Goal: Task Accomplishment & Management: Complete application form

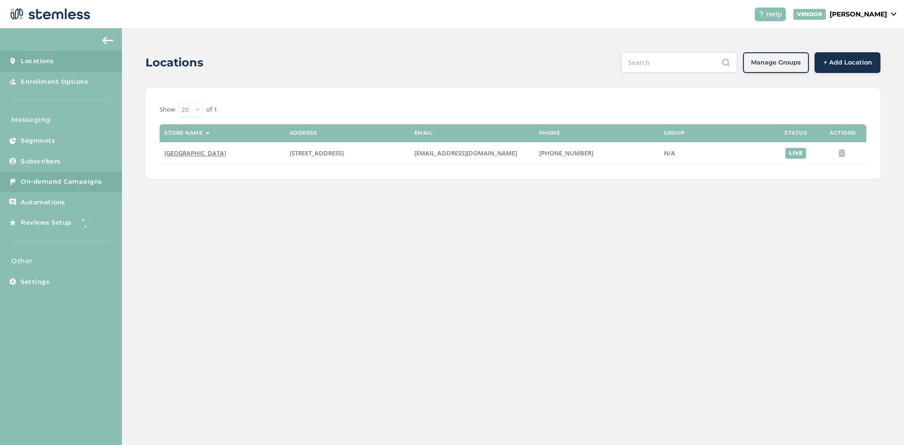
click at [50, 176] on link "On-demand Campaigns" at bounding box center [61, 181] width 122 height 21
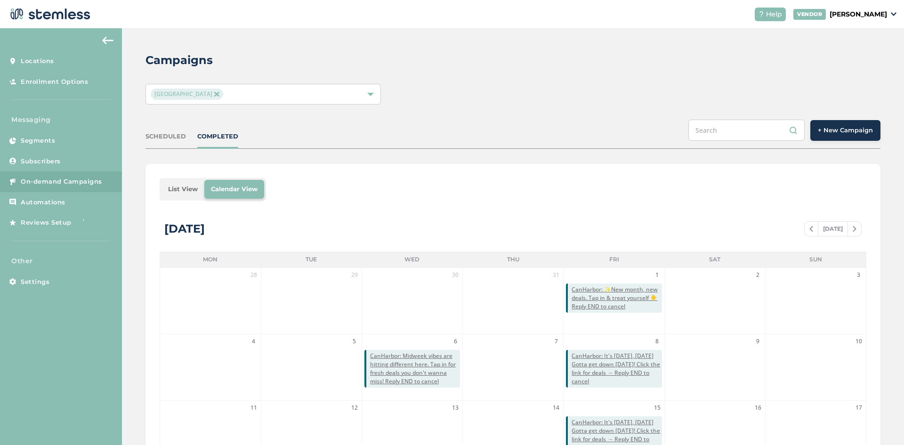
click at [852, 127] on span "+ New Campaign" at bounding box center [845, 130] width 55 height 9
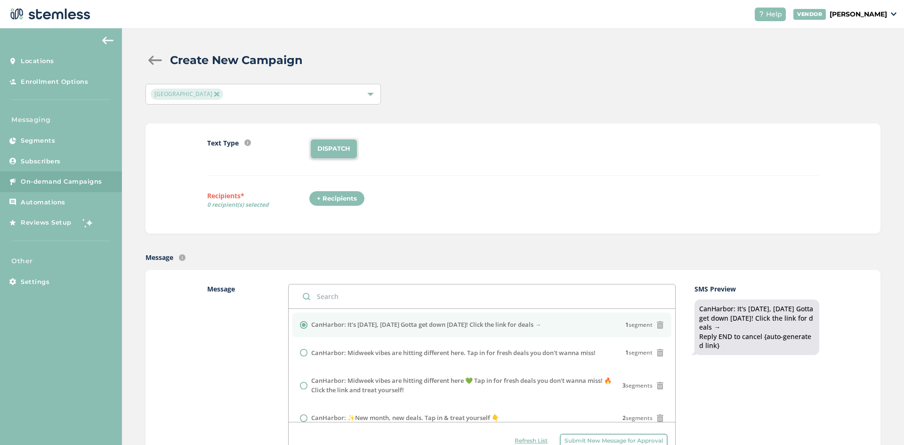
click at [329, 198] on div "+ Recipients" at bounding box center [337, 199] width 56 height 16
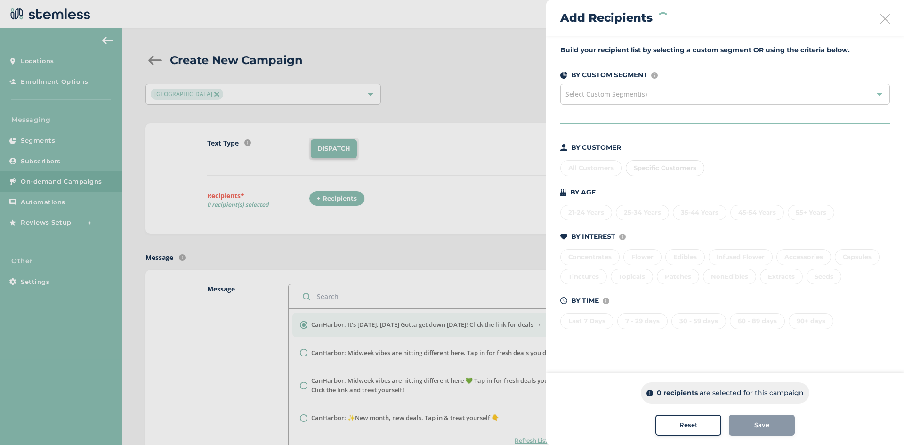
click at [886, 22] on icon at bounding box center [885, 18] width 9 height 9
click at [885, 16] on icon at bounding box center [885, 18] width 9 height 9
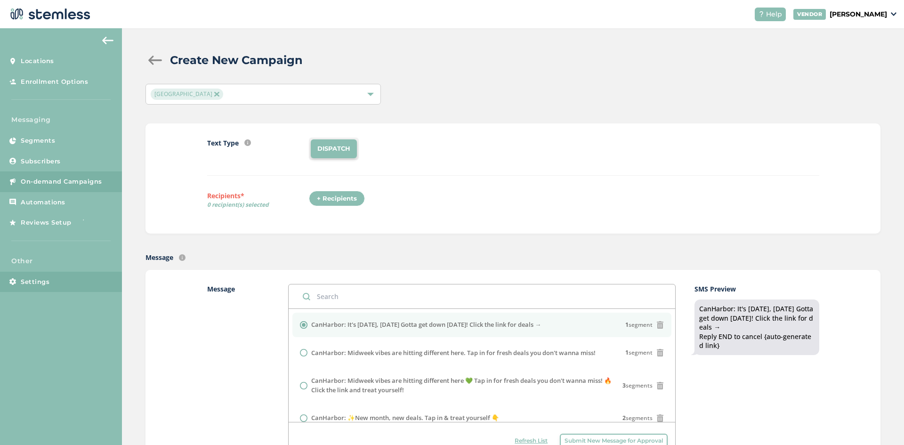
click at [39, 275] on link "Settings" at bounding box center [61, 282] width 122 height 21
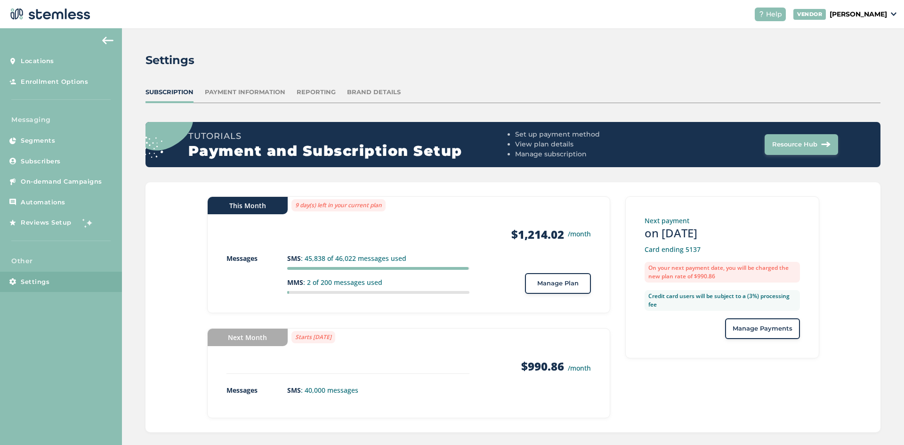
click at [553, 288] on span "Manage Plan" at bounding box center [557, 283] width 41 height 9
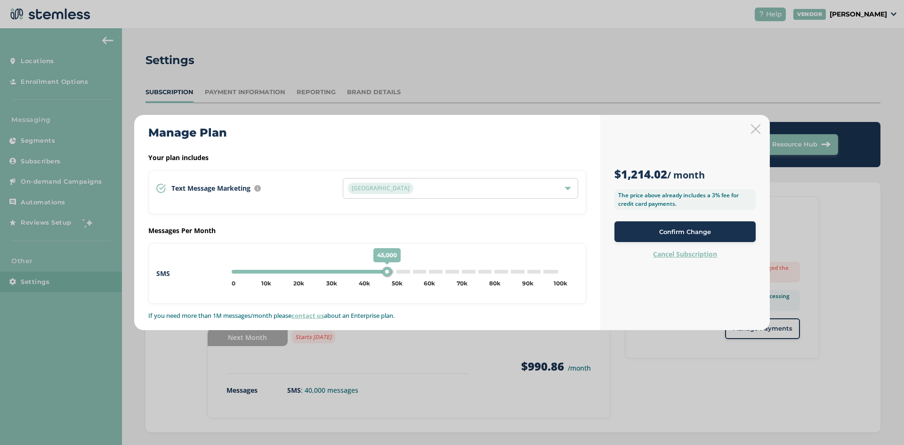
type input "50000"
drag, startPoint x: 364, startPoint y: 271, endPoint x: 394, endPoint y: 271, distance: 30.1
click at [394, 271] on div "50,000" at bounding box center [394, 271] width 9 height 9
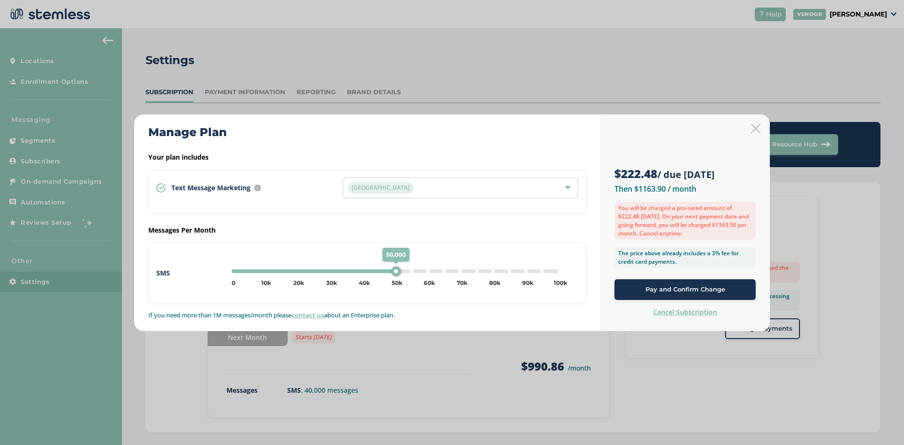
click at [714, 296] on button "Pay and Confirm Change" at bounding box center [685, 289] width 141 height 21
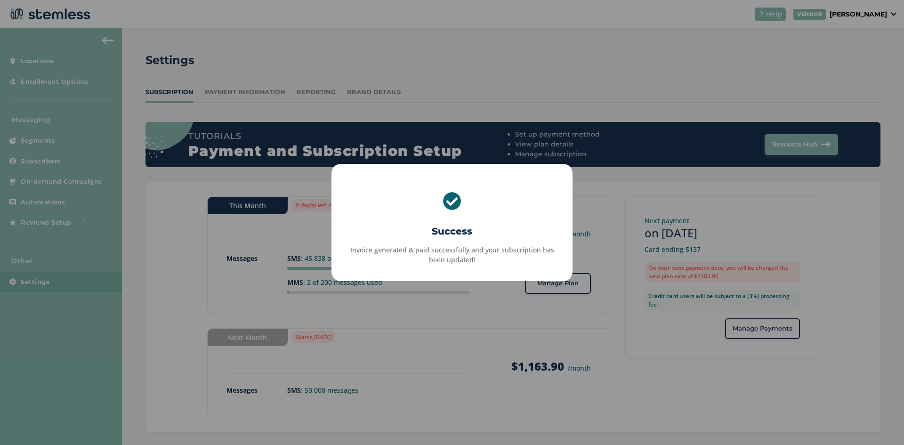
click at [176, 285] on div "× Success Invoice generated & paid successfully and your subscription has been …" at bounding box center [452, 222] width 904 height 445
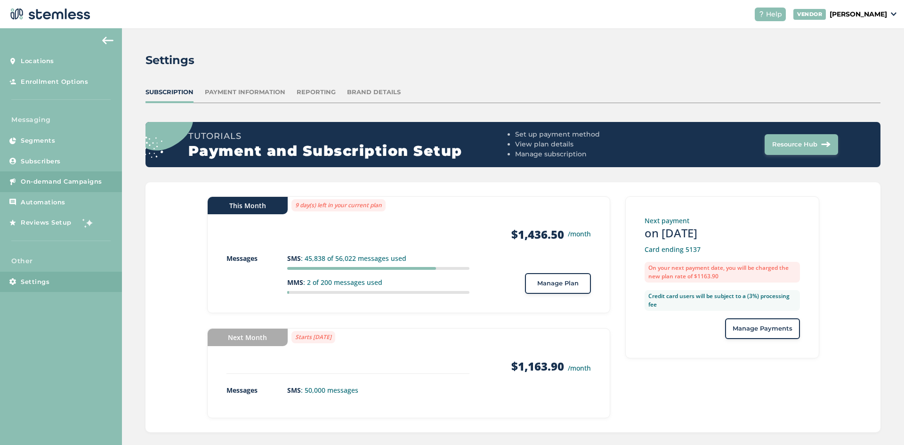
click at [71, 186] on span "On-demand Campaigns" at bounding box center [61, 181] width 81 height 9
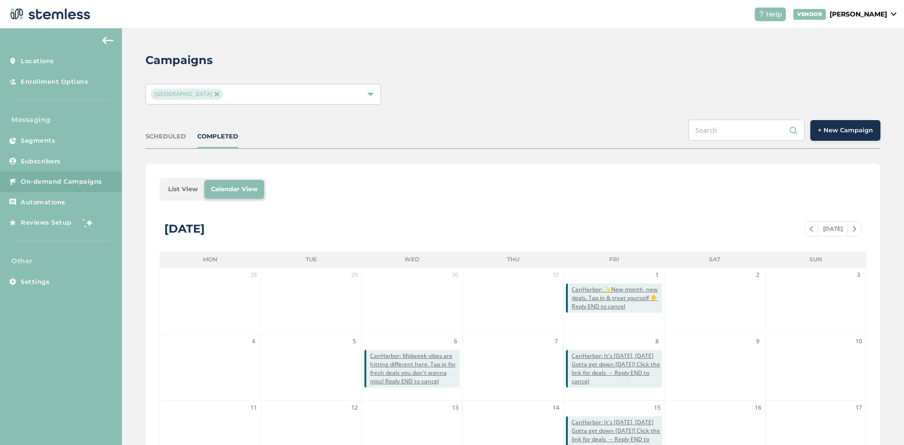
click at [835, 130] on span "+ New Campaign" at bounding box center [845, 130] width 55 height 9
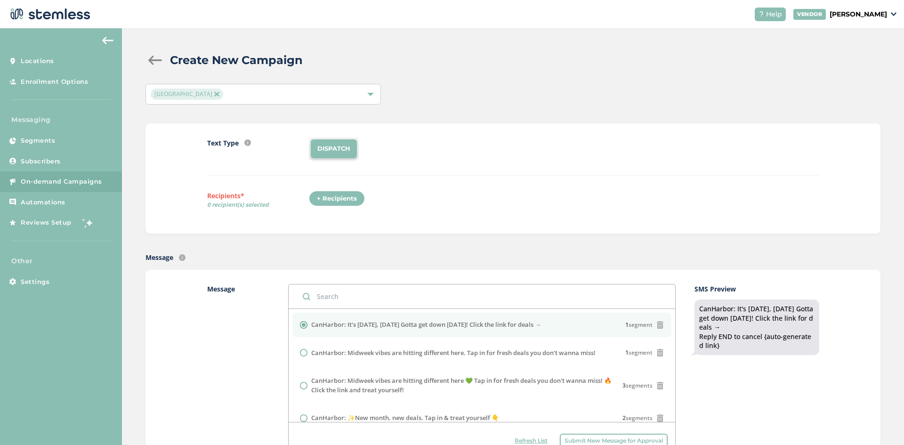
click at [342, 196] on div "+ Recipients" at bounding box center [337, 199] width 56 height 16
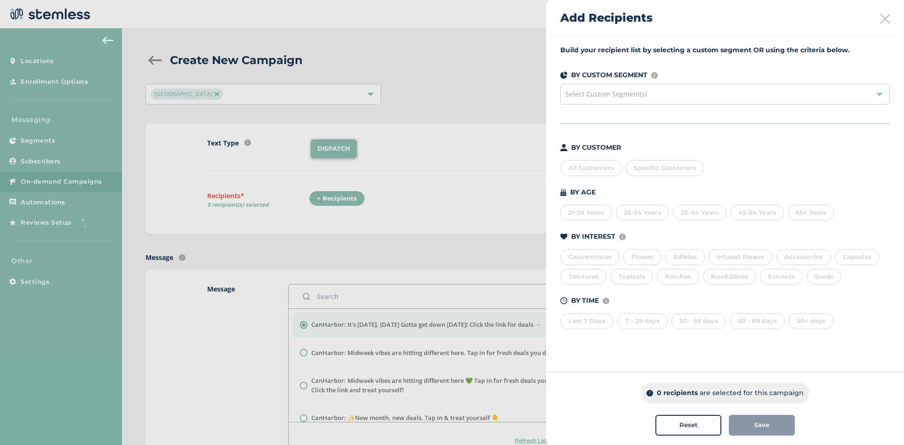
click at [596, 165] on div "All Customers" at bounding box center [591, 168] width 62 height 16
click at [754, 427] on div "Save" at bounding box center [762, 425] width 51 height 9
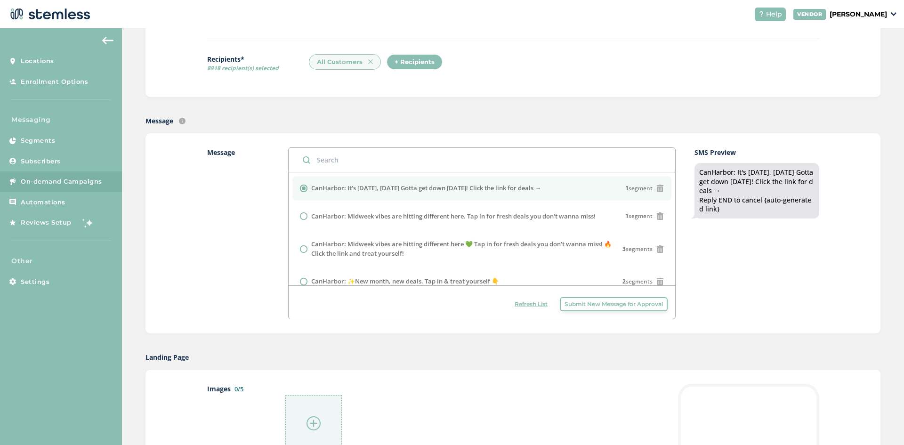
scroll to position [141, 0]
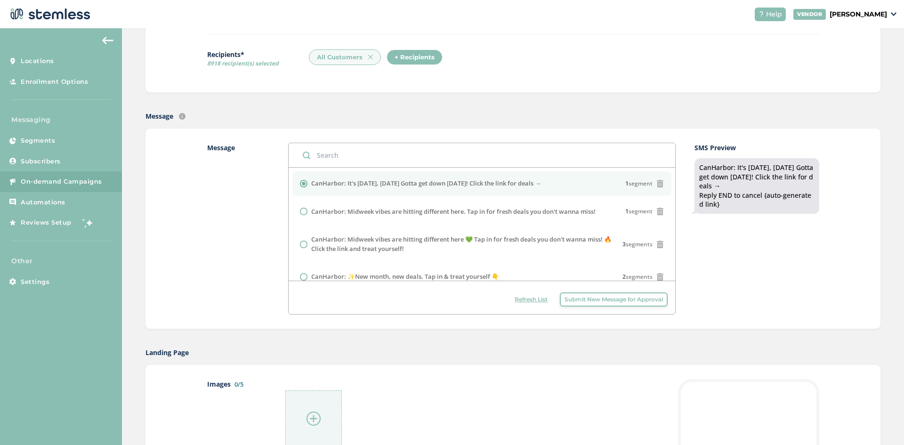
click at [583, 299] on span "Submit New Message for Approval" at bounding box center [614, 299] width 98 height 8
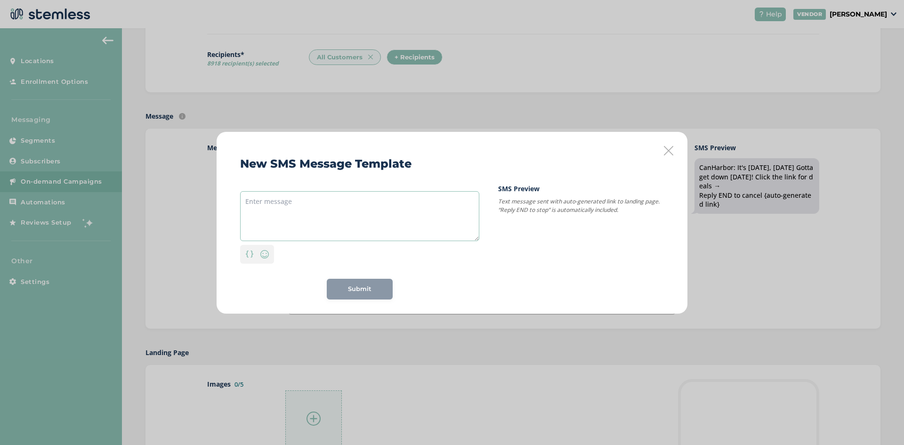
click at [284, 206] on textarea at bounding box center [359, 216] width 239 height 50
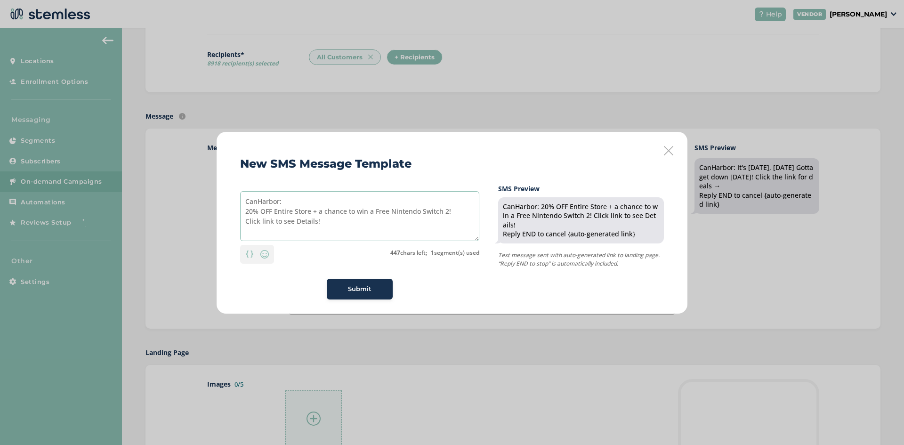
click at [259, 227] on textarea "CanHarbor: 20% OFF Entire Store + a chance to win a Free Nintendo Switch 2! Cli…" at bounding box center [359, 216] width 239 height 50
click at [357, 237] on textarea "CanHarbor: 20% OFF Entire Store + a chance to win a Free Nintendo Switch 2! Fol…" at bounding box center [359, 216] width 239 height 50
type textarea "CanHarbor: 20% OFF Entire Store + a chance to win a Free Nintendo Switch 2! Fol…"
click at [365, 288] on span "Submit" at bounding box center [360, 288] width 24 height 9
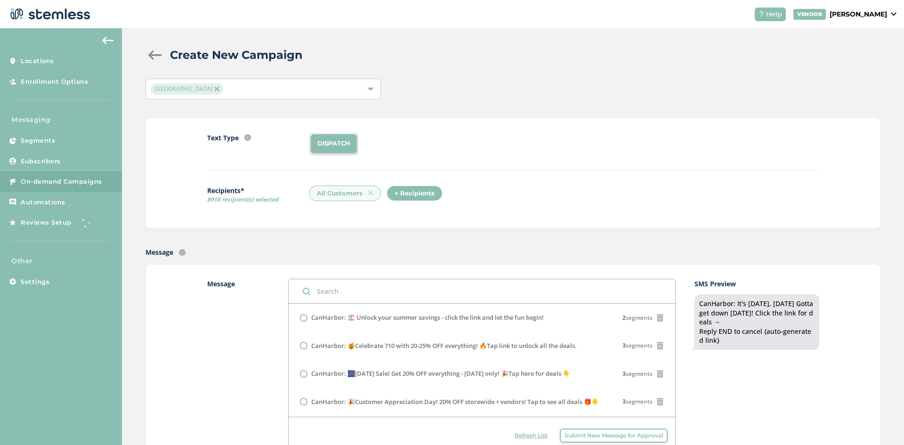
scroll to position [0, 0]
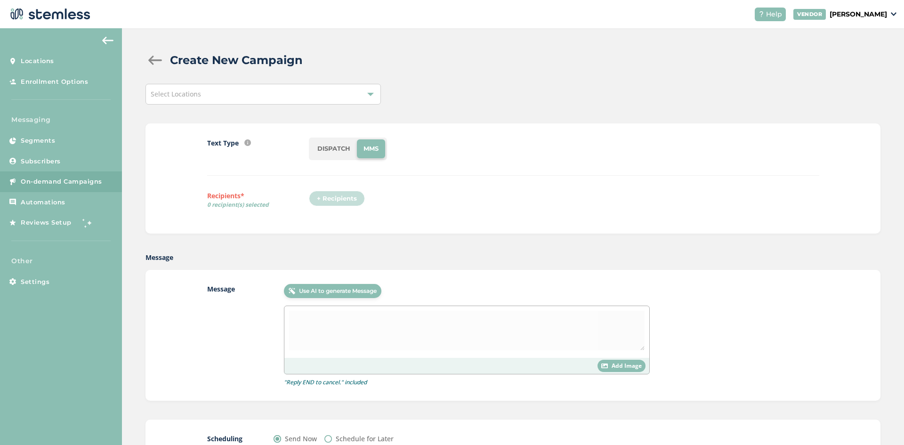
click at [369, 313] on div at bounding box center [466, 332] width 365 height 52
click at [341, 201] on div "+ Recipients" at bounding box center [340, 202] width 62 height 22
click at [27, 151] on link "Subscribers" at bounding box center [61, 161] width 122 height 21
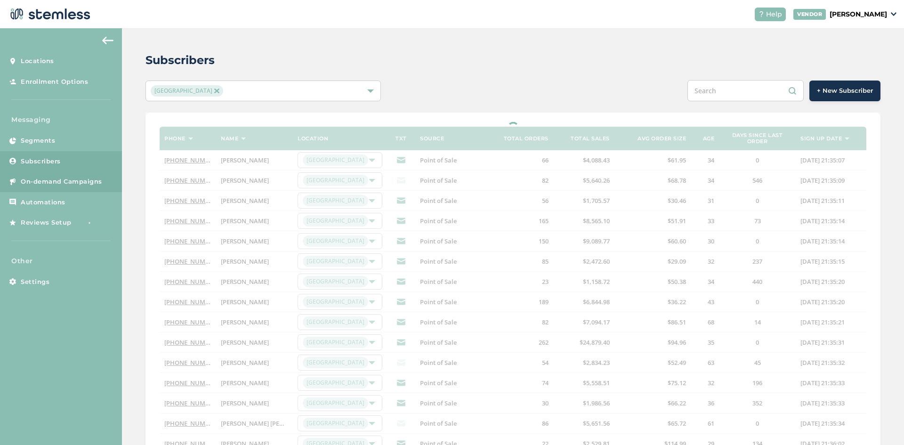
click at [20, 190] on link "On-demand Campaigns" at bounding box center [61, 181] width 122 height 21
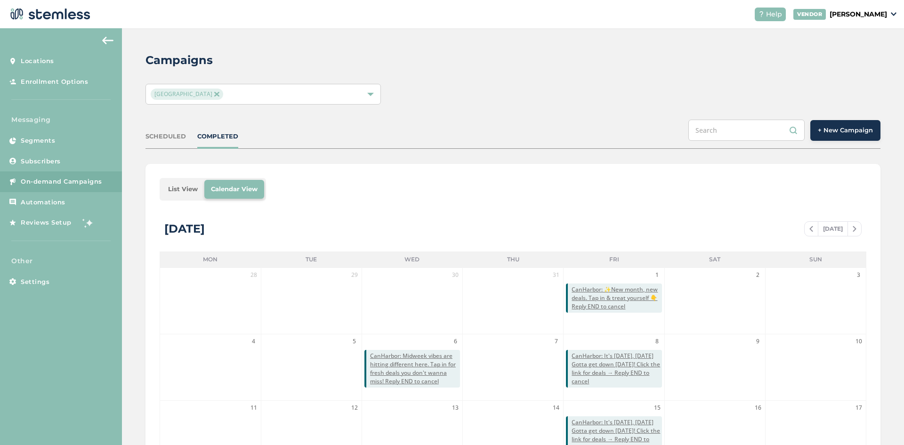
click at [851, 131] on span "+ New Campaign" at bounding box center [845, 130] width 55 height 9
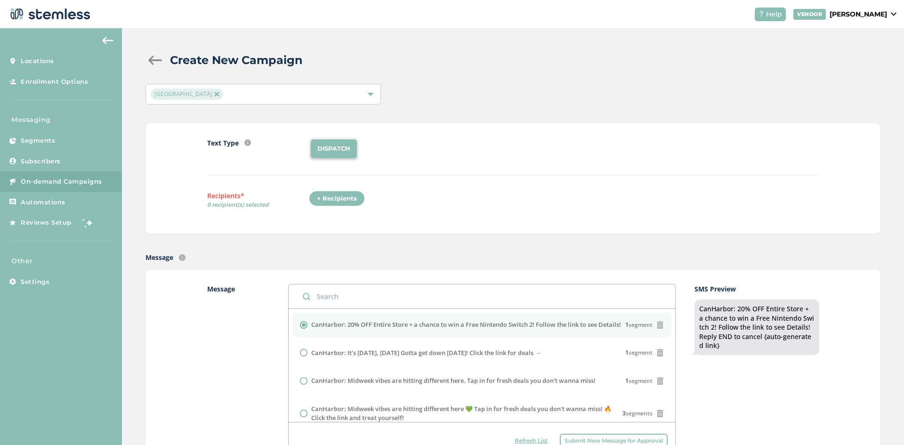
click at [169, 351] on div "Message CanHarbor: 20% OFF Entire Store + a chance to win a Free Nintendo Switc…" at bounding box center [513, 370] width 735 height 200
click at [328, 197] on div "+ Recipients" at bounding box center [337, 199] width 56 height 16
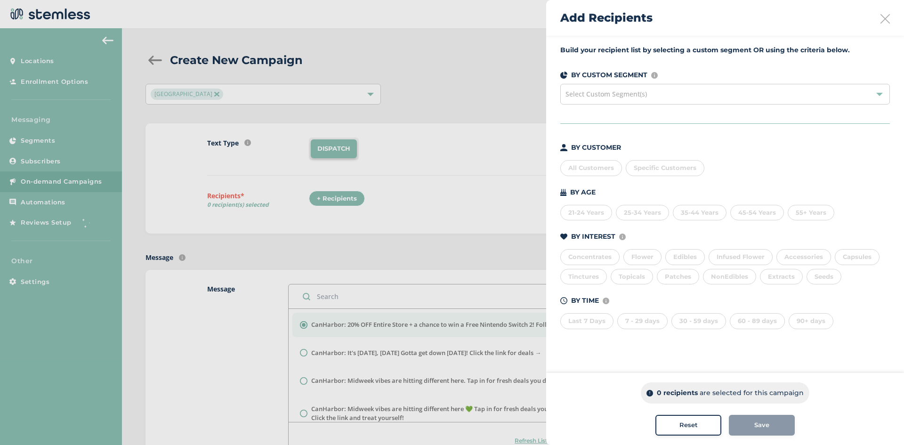
click at [591, 172] on div "All Customers" at bounding box center [591, 168] width 62 height 16
click at [749, 427] on div "Save" at bounding box center [762, 425] width 51 height 9
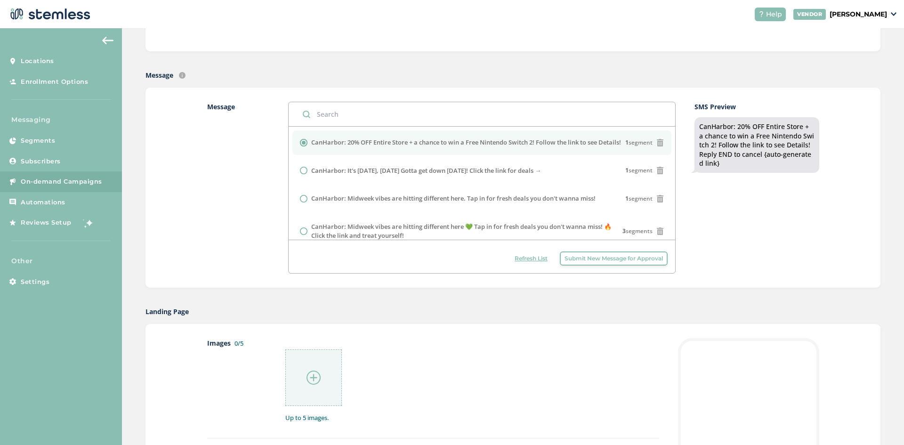
scroll to position [188, 0]
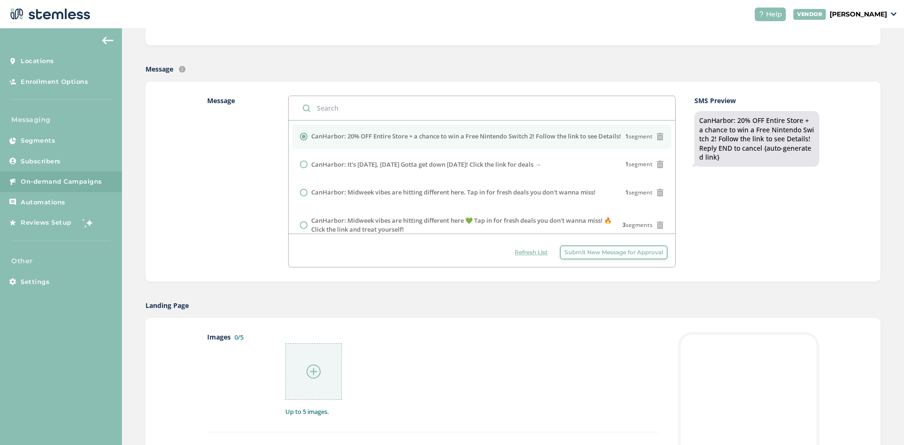
click at [316, 365] on img at bounding box center [314, 372] width 14 height 14
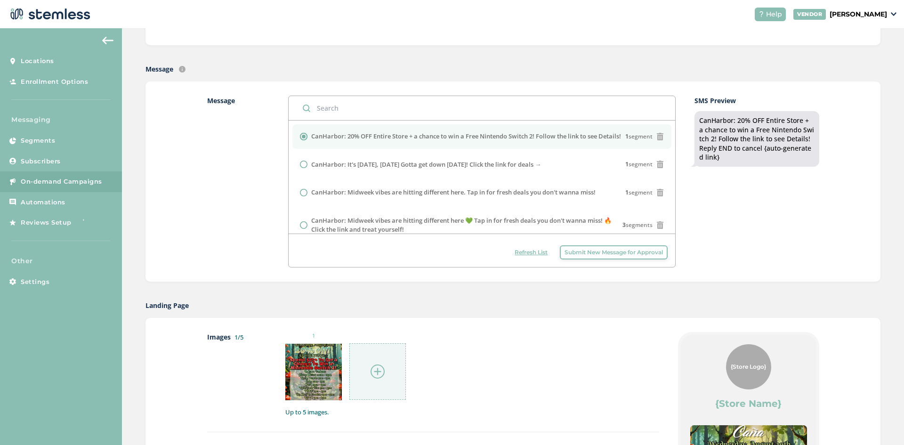
click at [366, 369] on div at bounding box center [377, 371] width 57 height 57
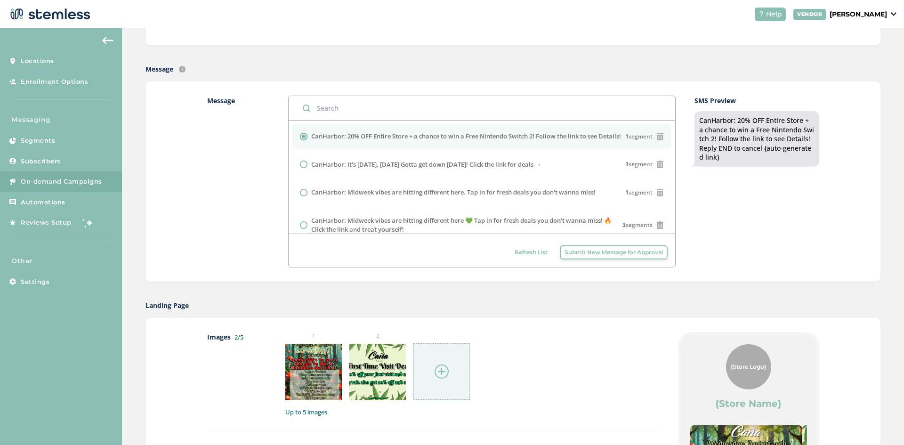
click at [521, 360] on div "1 2" at bounding box center [471, 366] width 373 height 68
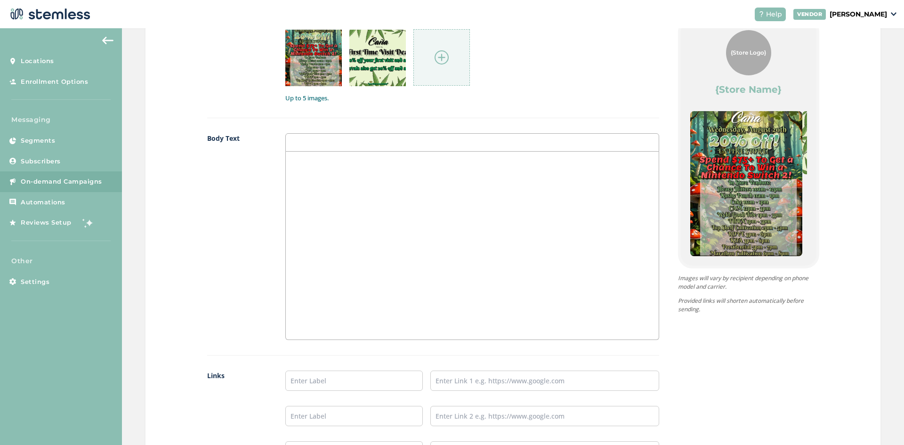
scroll to position [518, 0]
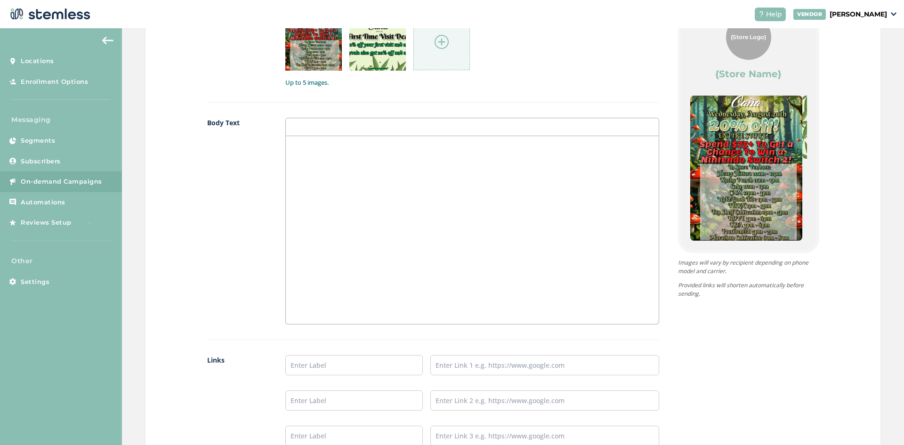
click at [333, 198] on div at bounding box center [472, 230] width 373 height 188
click at [319, 360] on input "text" at bounding box center [354, 365] width 138 height 20
type input "Our Menu"
click at [476, 365] on input "text" at bounding box center [544, 365] width 229 height 20
type input "[URL][DOMAIN_NAME]"
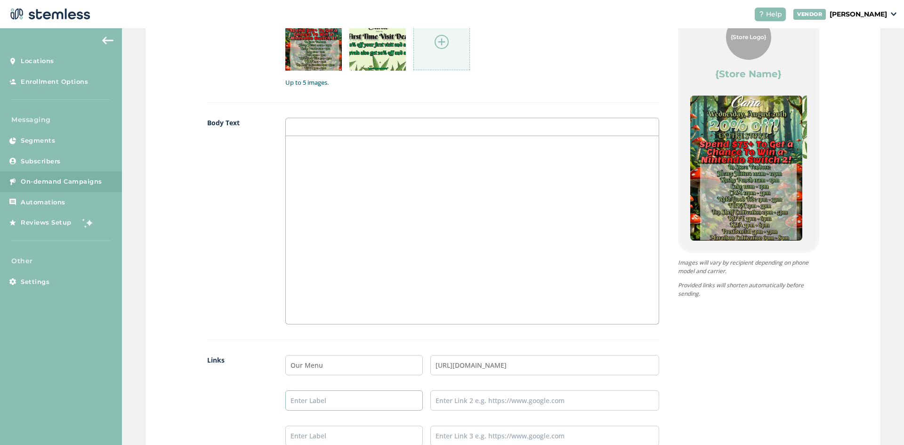
click at [326, 405] on input "text" at bounding box center [354, 400] width 138 height 20
type input "Instagram"
click at [492, 400] on input "text" at bounding box center [544, 400] width 229 height 20
type input "[URL][DOMAIN_NAME]"
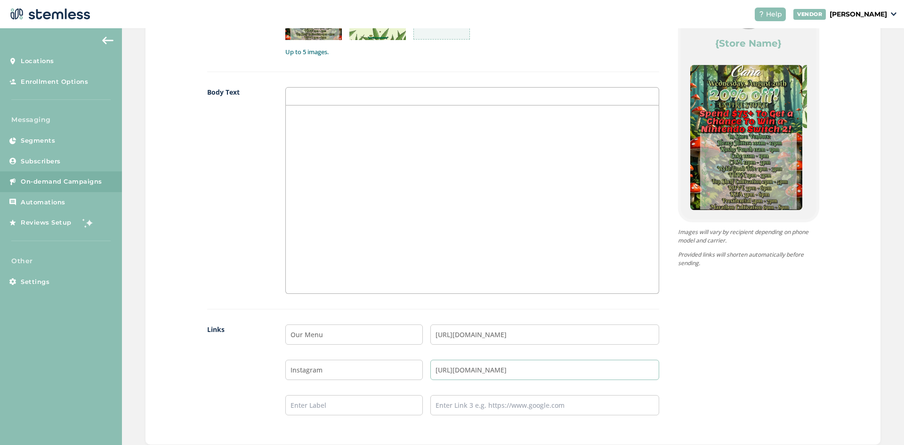
scroll to position [565, 0]
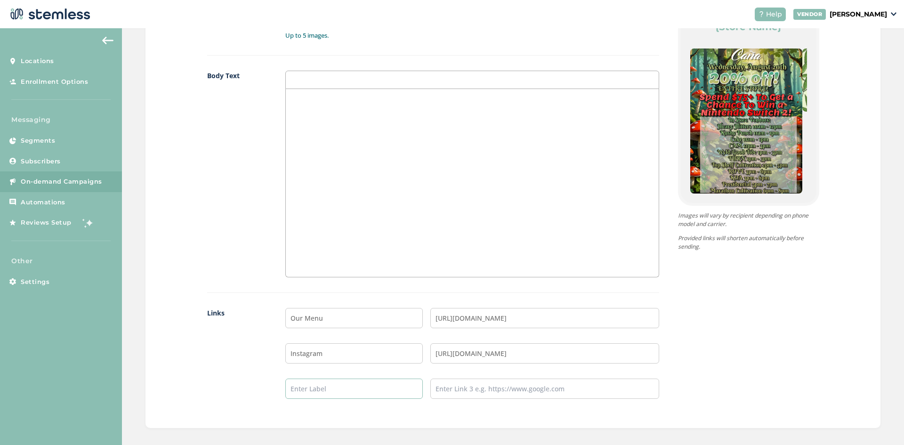
click at [303, 383] on input "text" at bounding box center [354, 389] width 138 height 20
type input "TikTok"
click at [483, 392] on input "text" at bounding box center [544, 389] width 229 height 20
type input "[URL][DOMAIN_NAME][DOMAIN_NAME]"
click at [232, 357] on label "Links" at bounding box center [237, 361] width 60 height 106
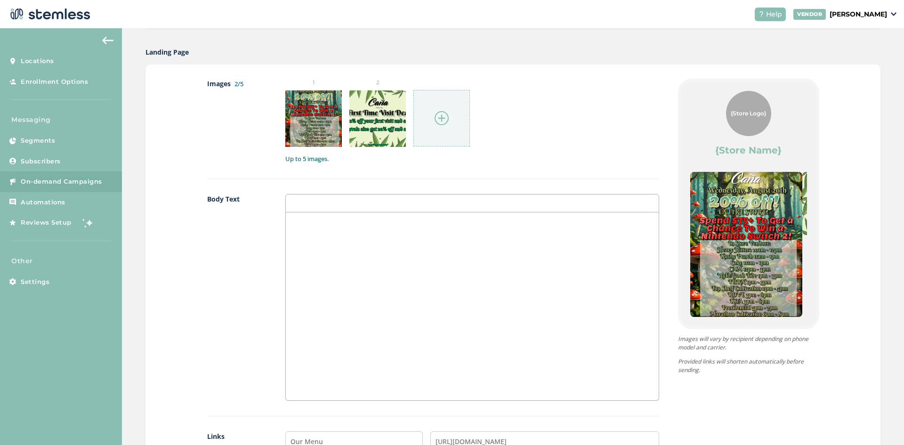
scroll to position [377, 0]
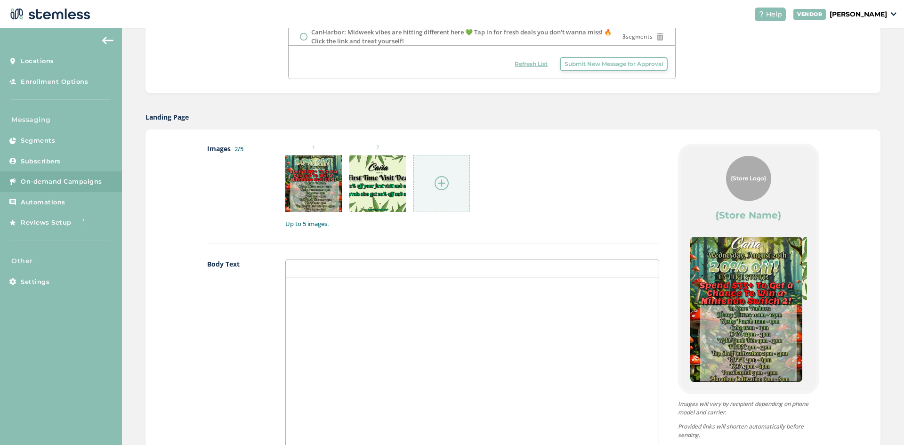
click at [334, 308] on div at bounding box center [472, 371] width 373 height 188
click at [300, 291] on p "🎉🎉" at bounding box center [472, 287] width 358 height 8
click at [319, 304] on div "🎉" at bounding box center [472, 371] width 373 height 188
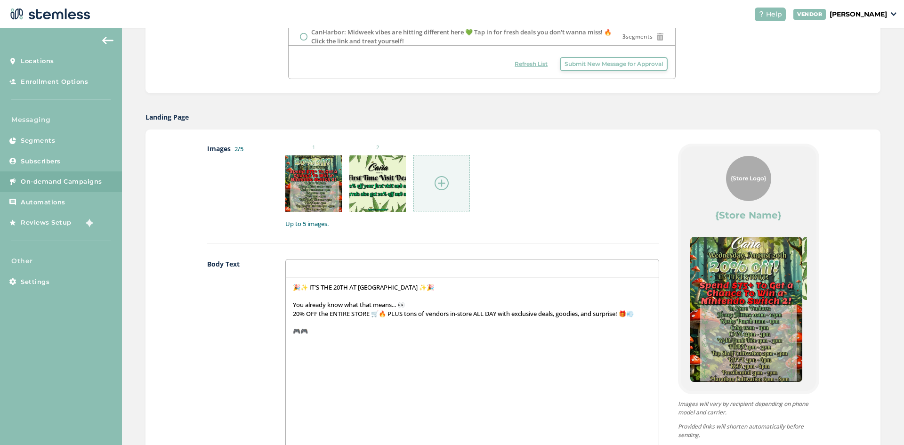
click at [304, 341] on div "🎉✨ IT'S THE 20TH AT [GEOGRAPHIC_DATA] ✨🎉 You already know what that means... 👀 …" at bounding box center [472, 371] width 373 height 188
drag, startPoint x: 300, startPoint y: 332, endPoint x: 308, endPoint y: 337, distance: 8.5
click at [302, 333] on p "🎮🎮" at bounding box center [472, 331] width 358 height 8
click at [312, 334] on p "🎮" at bounding box center [472, 331] width 358 height 8
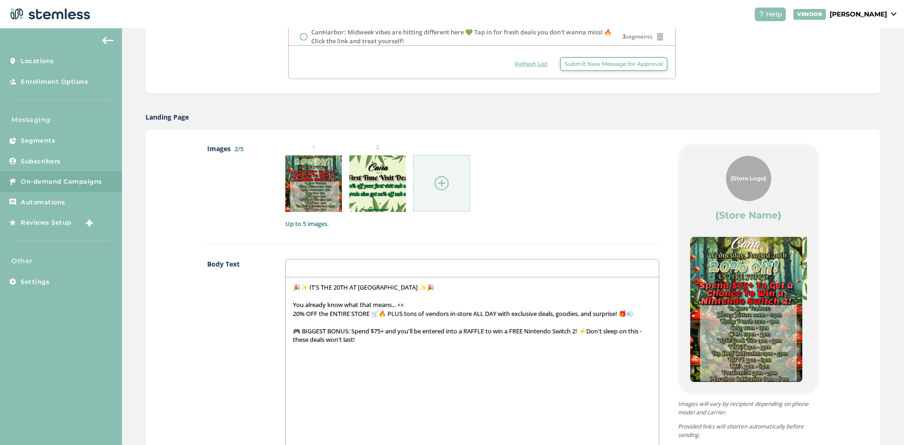
click at [199, 394] on div "Images 2/5 1 2 Up to 5 images. Body Text 🎉✨ IT'S THE 20TH AT [GEOGRAPHIC_DATA] …" at bounding box center [513, 373] width 735 height 487
click at [393, 347] on div "🎉✨ IT'S THE 20TH AT [GEOGRAPHIC_DATA] ✨🎉 You already know what that means... 👀 …" at bounding box center [472, 371] width 373 height 188
click at [304, 360] on p "📍📍" at bounding box center [472, 357] width 358 height 8
drag, startPoint x: 300, startPoint y: 358, endPoint x: 332, endPoint y: 376, distance: 36.9
click at [300, 358] on p "📍📍" at bounding box center [472, 357] width 358 height 8
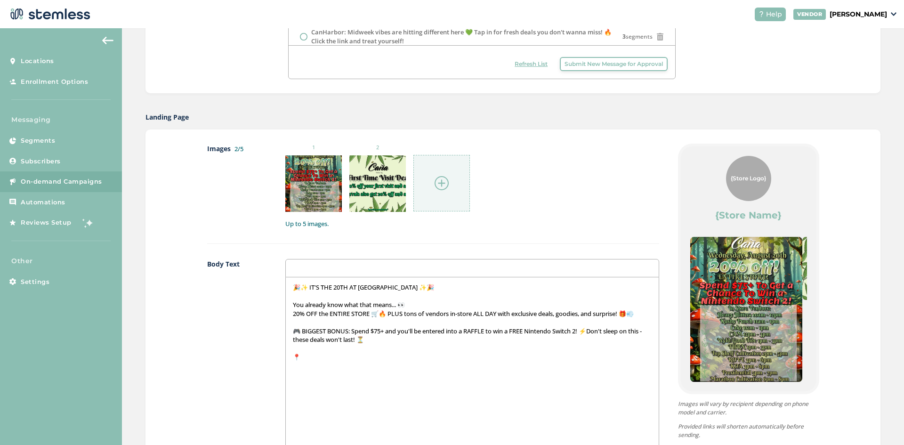
click at [325, 366] on div "🎉✨ IT'S THE 20TH AT [GEOGRAPHIC_DATA] ✨🎉 You already know what that means... 👀 …" at bounding box center [472, 371] width 373 height 188
drag, startPoint x: 301, startPoint y: 372, endPoint x: 308, endPoint y: 378, distance: 9.7
click at [301, 371] on div "🎉✨ IT'S THE 20TH AT [GEOGRAPHIC_DATA] ✨🎉 You already know what that means... 👀 …" at bounding box center [472, 371] width 373 height 188
click at [318, 374] on div "🎉✨ IT'S THE 20TH AT [GEOGRAPHIC_DATA] ✨🎉 You already know what that means... 👀 …" at bounding box center [472, 371] width 373 height 188
click at [430, 375] on p at bounding box center [472, 374] width 358 height 8
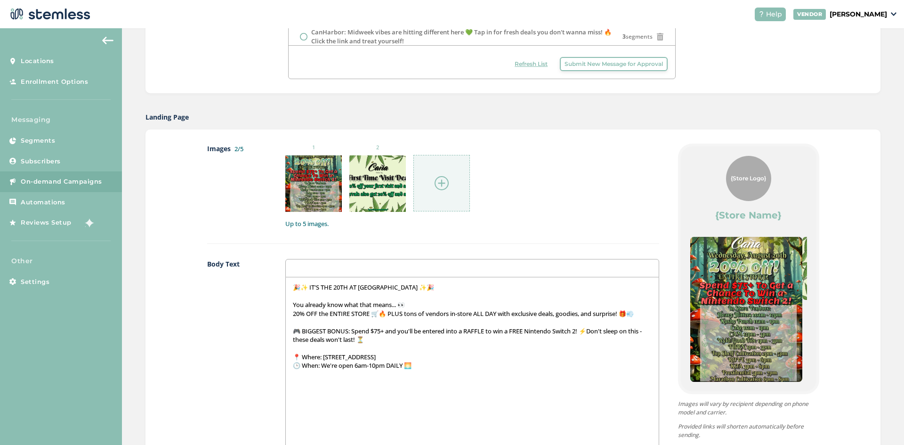
click at [423, 365] on p "🕒 When: We're open 6am-10pm DAILY 🌅" at bounding box center [472, 365] width 358 height 8
drag, startPoint x: 300, startPoint y: 377, endPoint x: 308, endPoint y: 382, distance: 9.3
click at [302, 378] on p "📞📞" at bounding box center [472, 374] width 358 height 8
click at [319, 389] on div "🎉✨ IT'S THE 20TH AT [GEOGRAPHIC_DATA] ✨🎉 You already know what that means... 👀 …" at bounding box center [472, 371] width 373 height 188
click at [308, 377] on p "📞" at bounding box center [472, 374] width 358 height 8
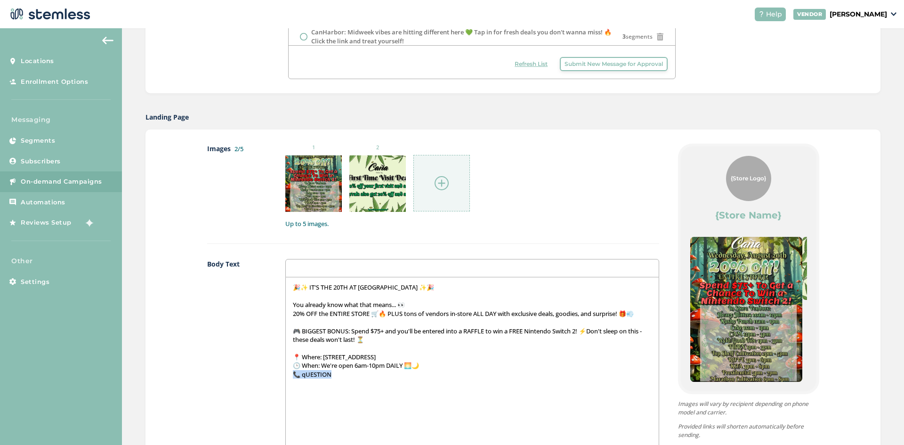
drag, startPoint x: 332, startPoint y: 378, endPoint x: 282, endPoint y: 377, distance: 49.9
click at [282, 377] on div "Body Text 🎉✨ IT'S THE 20TH AT [GEOGRAPHIC_DATA] ✨🎉 You already know what that m…" at bounding box center [433, 370] width 452 height 222
click at [303, 385] on p at bounding box center [472, 383] width 358 height 8
click at [299, 376] on p "📞📞" at bounding box center [472, 374] width 358 height 8
click at [313, 375] on p "📞" at bounding box center [472, 374] width 358 height 8
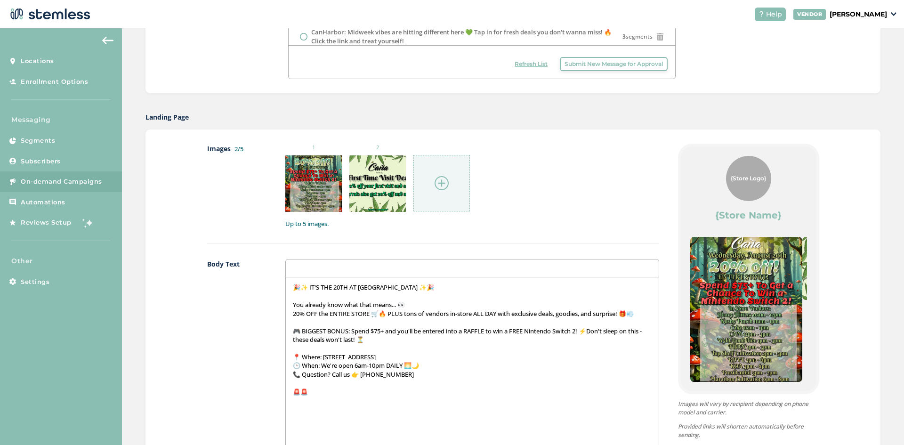
click at [301, 395] on p "🚨🚨" at bounding box center [472, 392] width 358 height 8
click at [321, 402] on p at bounding box center [472, 400] width 358 height 8
click at [317, 396] on p at bounding box center [472, 400] width 358 height 8
click at [312, 391] on p "🚨" at bounding box center [472, 392] width 358 height 8
click at [300, 410] on p "🌿🌿" at bounding box center [472, 409] width 358 height 8
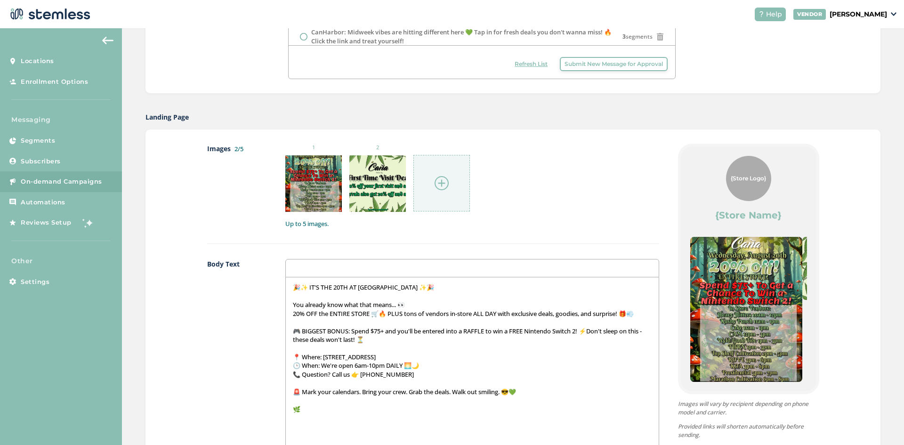
click at [310, 396] on p "🚨 Mark your calendars. Bring your crew. Grab the deals. Walk out smiling. 😎💚" at bounding box center [472, 392] width 358 height 8
click at [310, 411] on p "🌿" at bounding box center [472, 409] width 358 height 8
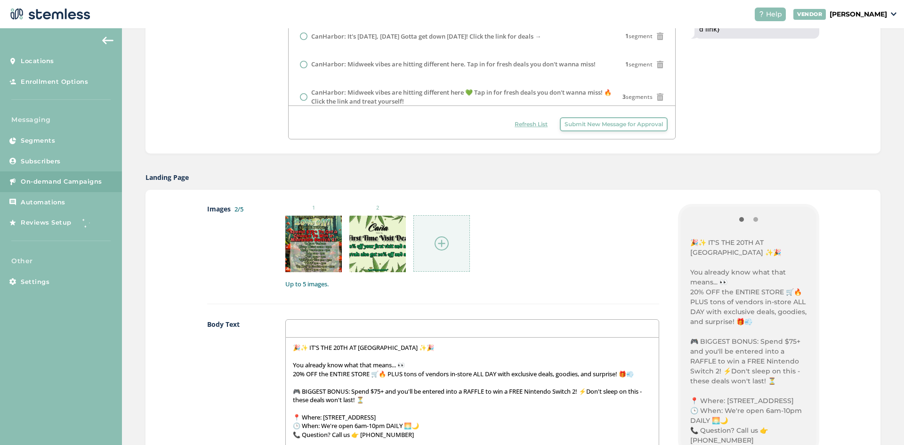
scroll to position [330, 0]
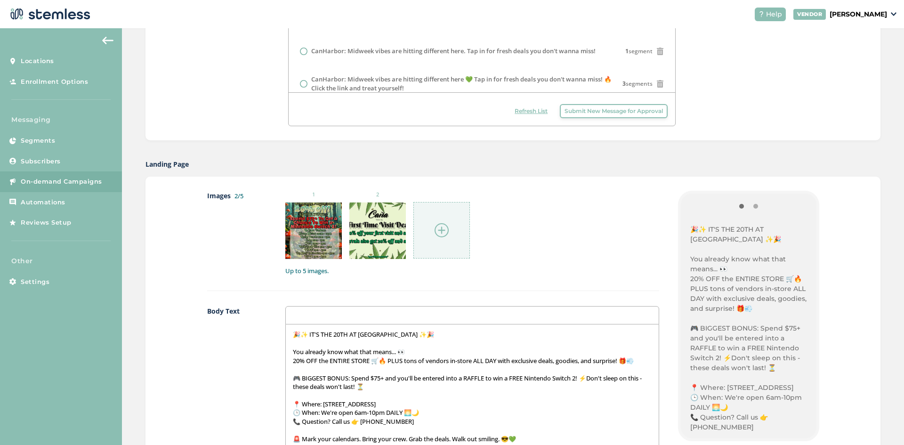
click at [625, 363] on p "20% OFF the ENTIRE STORE 🛒🔥 PLUS tons of vendors in-store ALL DAY with exclusiv…" at bounding box center [472, 361] width 358 height 8
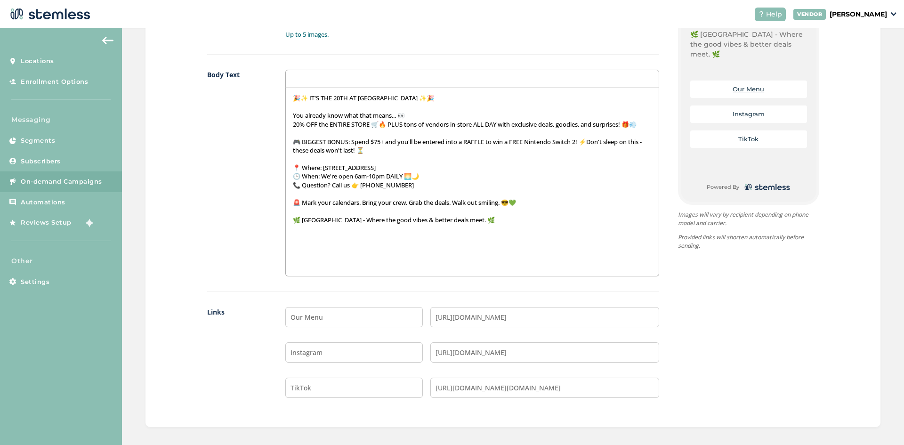
scroll to position [665, 0]
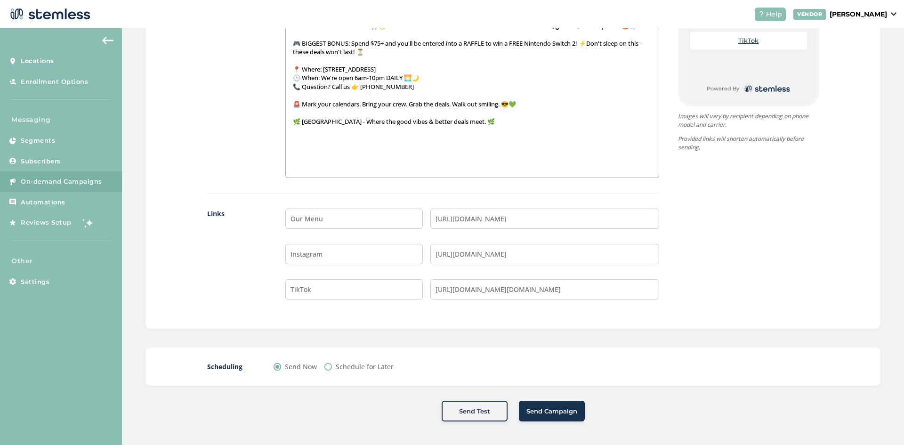
click at [324, 368] on input "Schedule for Later" at bounding box center [328, 367] width 8 height 8
radio input "true"
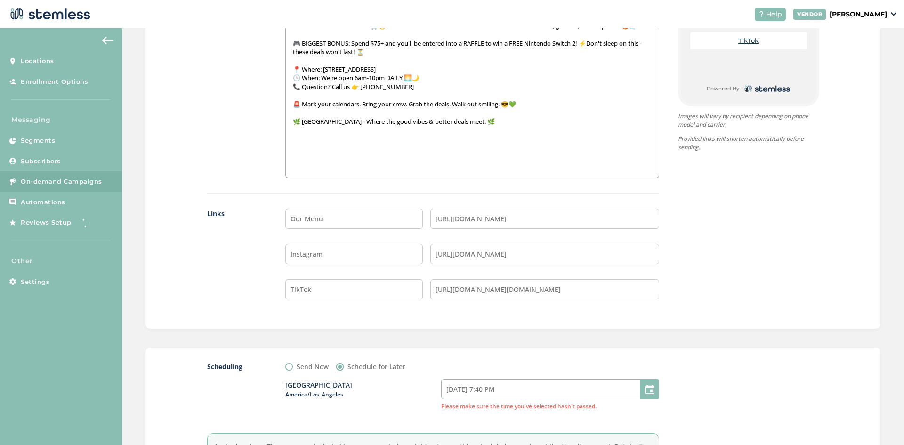
click at [461, 388] on input "[DATE] 7:40 PM" at bounding box center [550, 389] width 218 height 20
select select "19"
select select "40"
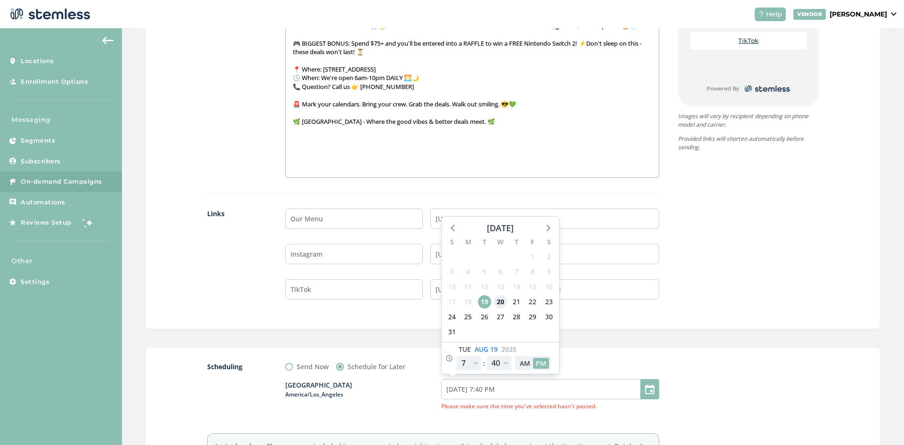
click at [501, 303] on span "20" at bounding box center [500, 301] width 13 height 13
type input "[DATE] 7:40 PM"
click at [472, 361] on select "12 1 2 3 4 5 6 7 8 9 10 11" at bounding box center [469, 363] width 24 height 14
select select "20"
click at [457, 356] on select "12 1 2 3 4 5 6 7 8 9 10 11" at bounding box center [469, 363] width 24 height 14
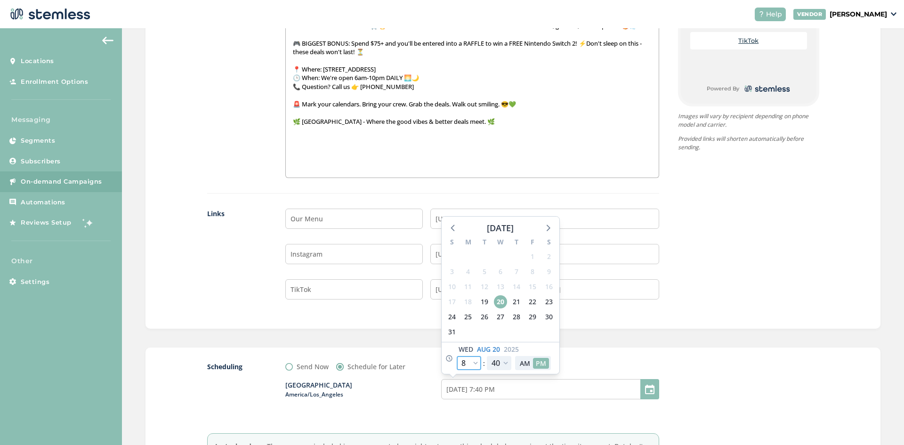
type input "[DATE] 8:40 PM"
select select "20"
click at [503, 362] on select "00 05 10 15 20 25 30 35 40 45 50 55" at bounding box center [499, 363] width 24 height 14
select select "0"
click at [487, 356] on select "00 05 10 15 20 25 30 35 40 45 50 55" at bounding box center [499, 363] width 24 height 14
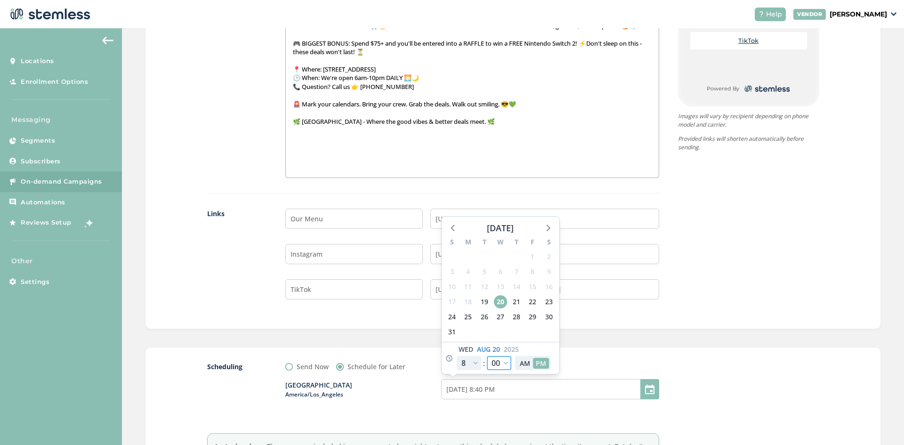
type input "[DATE] 8:00 PM"
select select "0"
click at [521, 365] on button "AM" at bounding box center [525, 363] width 16 height 11
type input "[DATE] 8:00 AM"
select select "8"
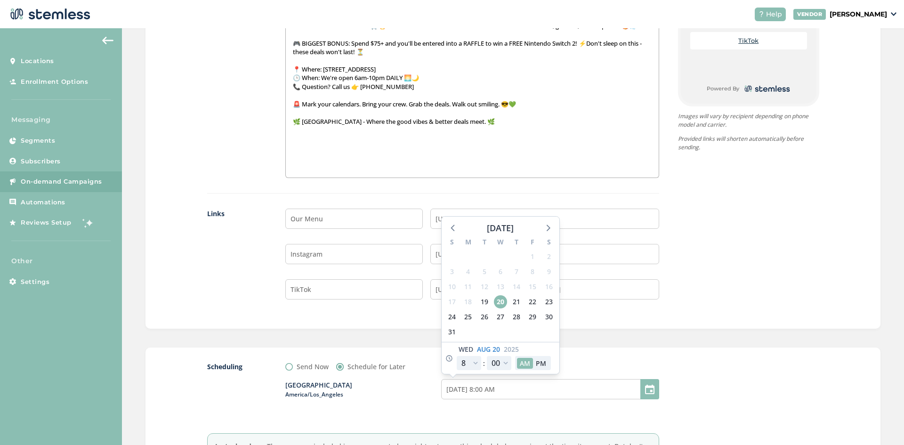
click at [514, 411] on div "[GEOGRAPHIC_DATA] America/Los_Angeles [DATE] 8:00 AM [DATE] S M T W T F S 27 28…" at bounding box center [471, 395] width 373 height 47
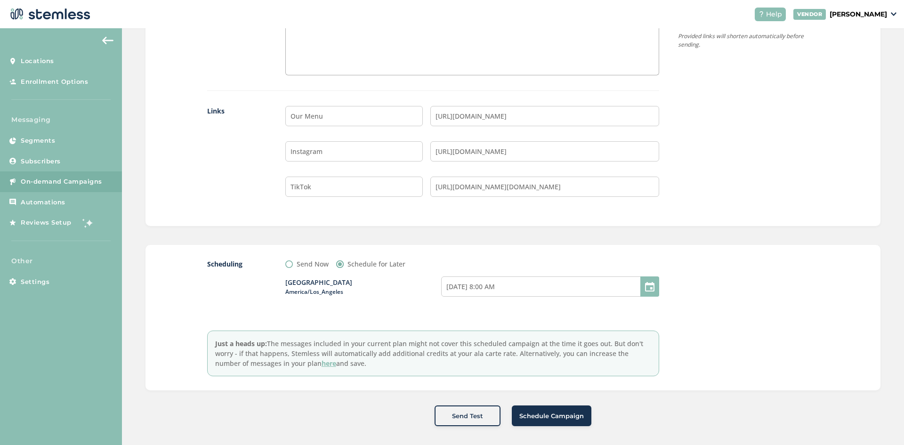
scroll to position [772, 0]
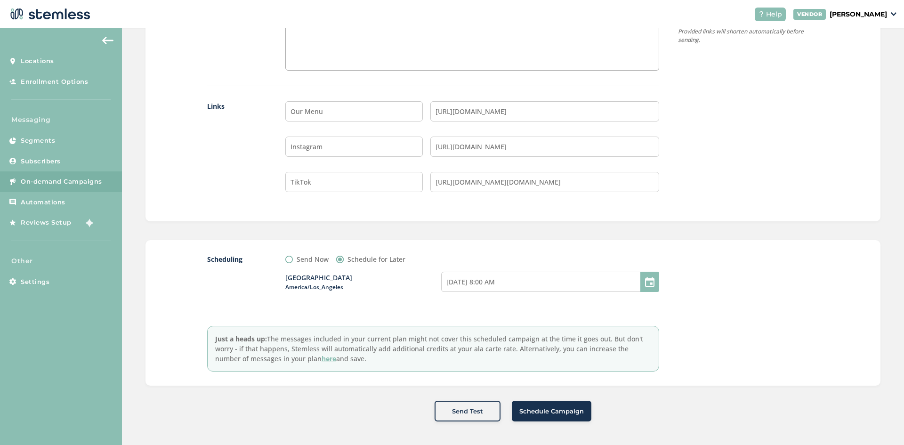
click at [557, 413] on span "Schedule Campaign" at bounding box center [551, 411] width 65 height 9
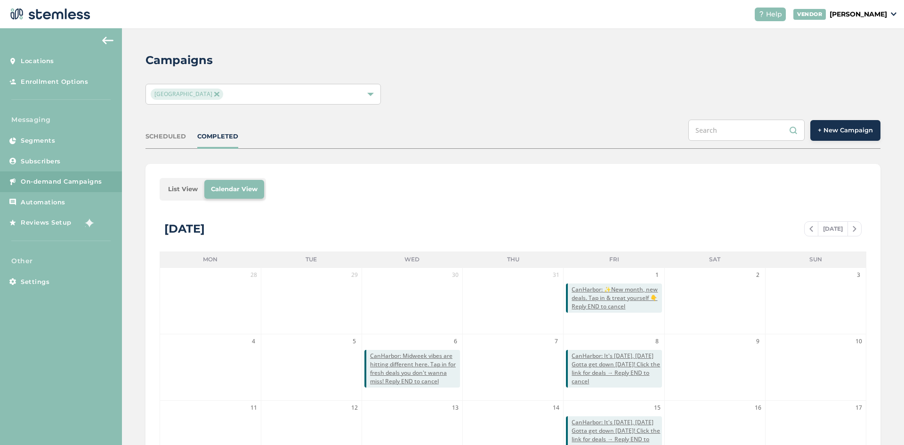
scroll to position [47, 0]
